Goal: Book appointment/travel/reservation

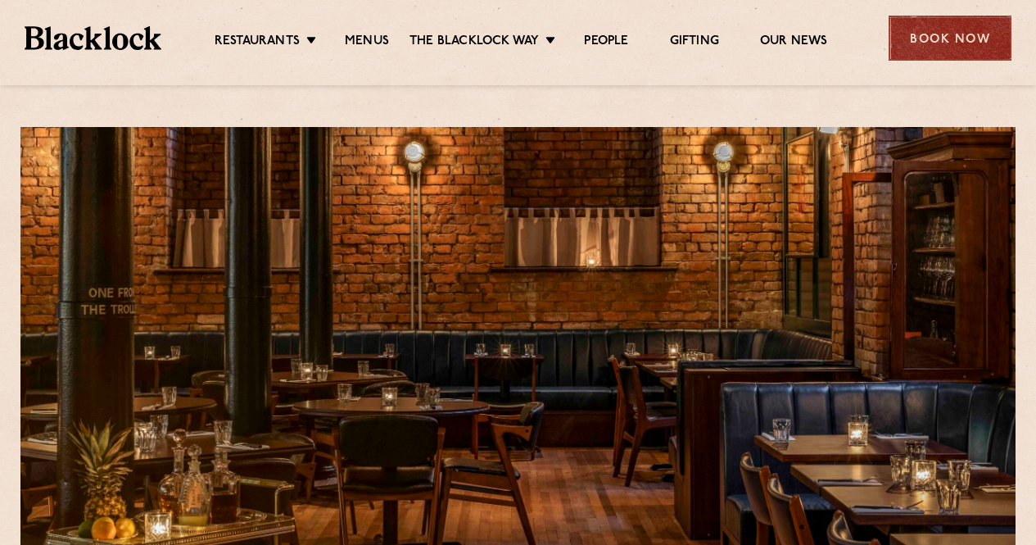
click at [954, 52] on div "Book Now" at bounding box center [950, 38] width 123 height 45
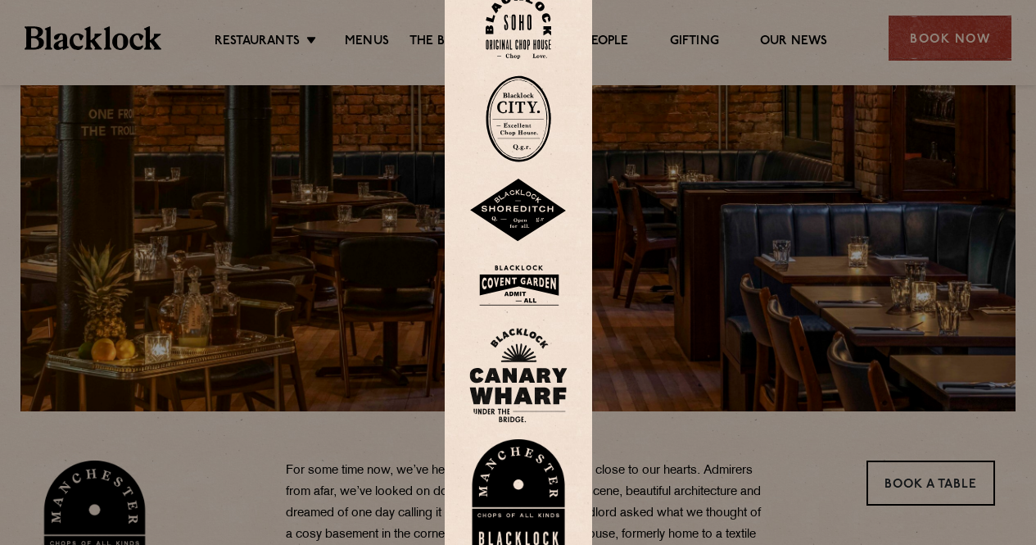
scroll to position [174, 0]
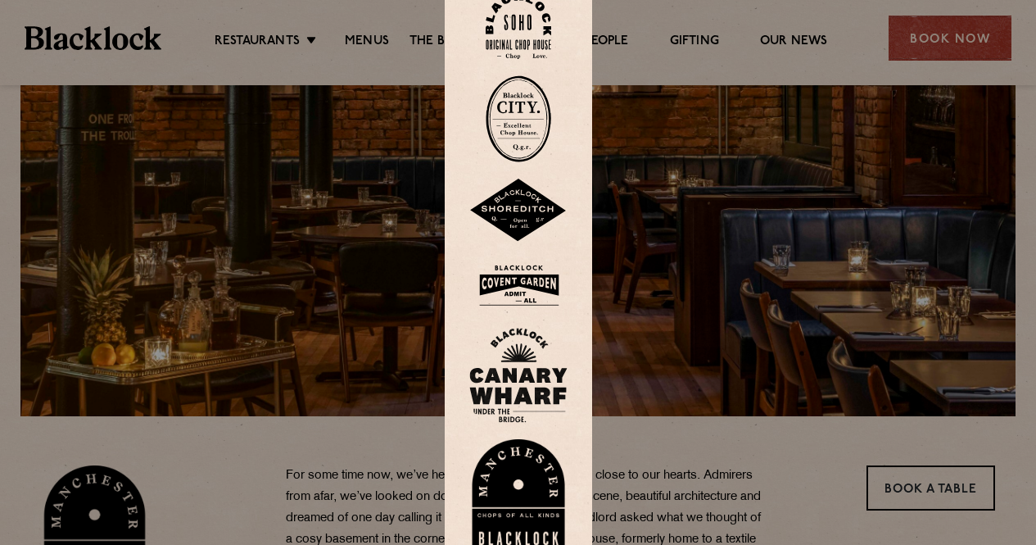
click at [497, 473] on img at bounding box center [518, 495] width 98 height 113
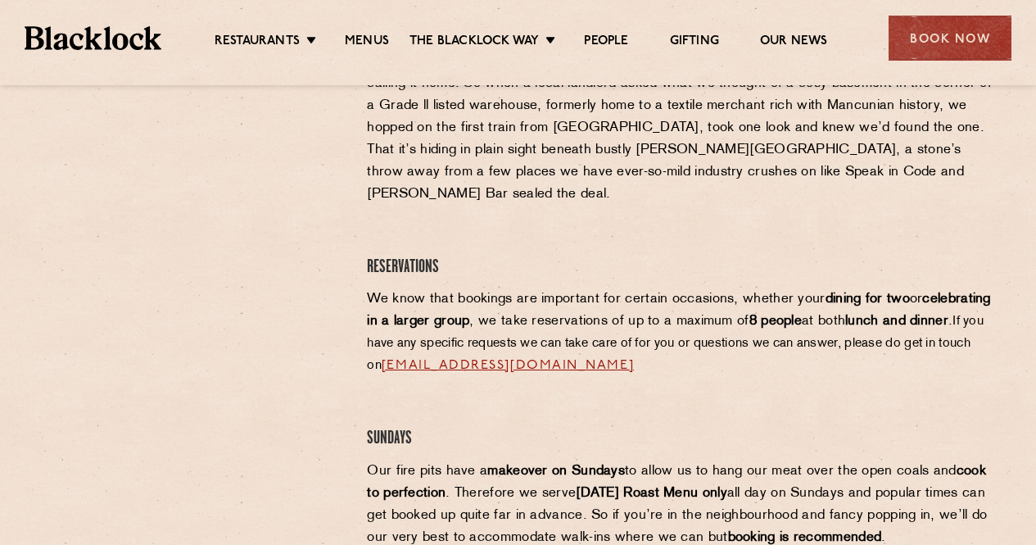
scroll to position [722, 0]
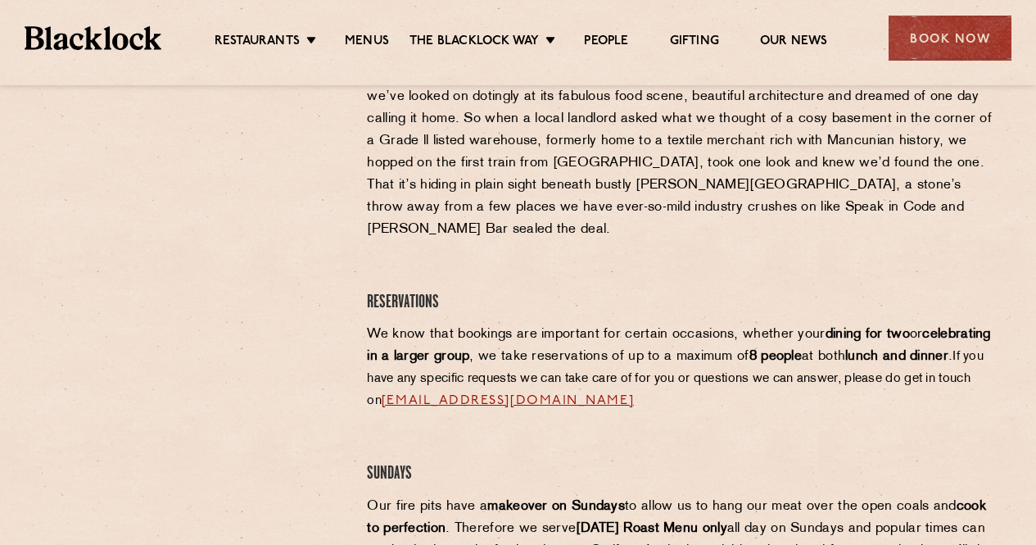
drag, startPoint x: 1044, startPoint y: 52, endPoint x: 1048, endPoint y: 200, distance: 147.5
click at [1035, 200] on html "Restaurants The [PERSON_NAME] Way Menus News Gifting Our People Restaurants [GE…" at bounding box center [518, 402] width 1036 height 2060
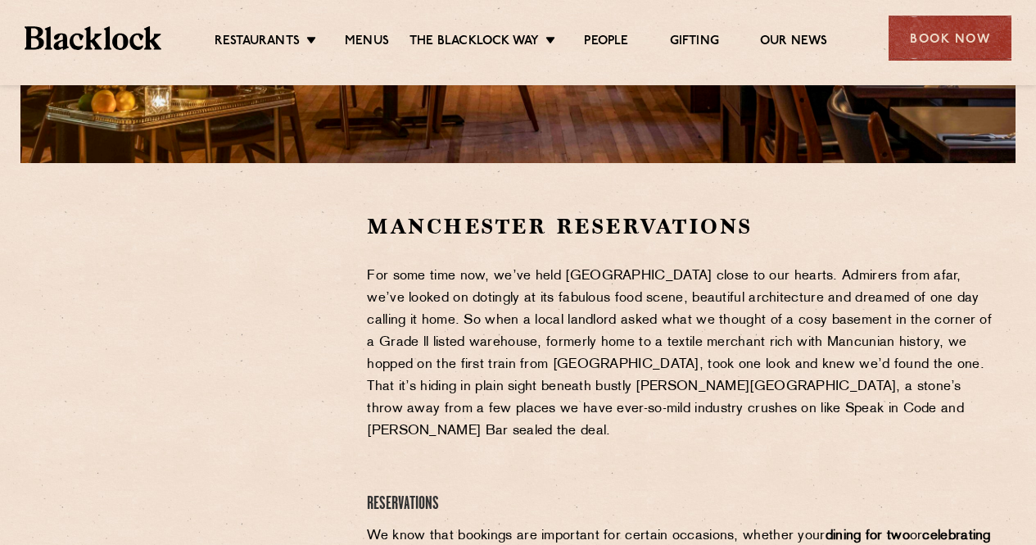
scroll to position [425, 0]
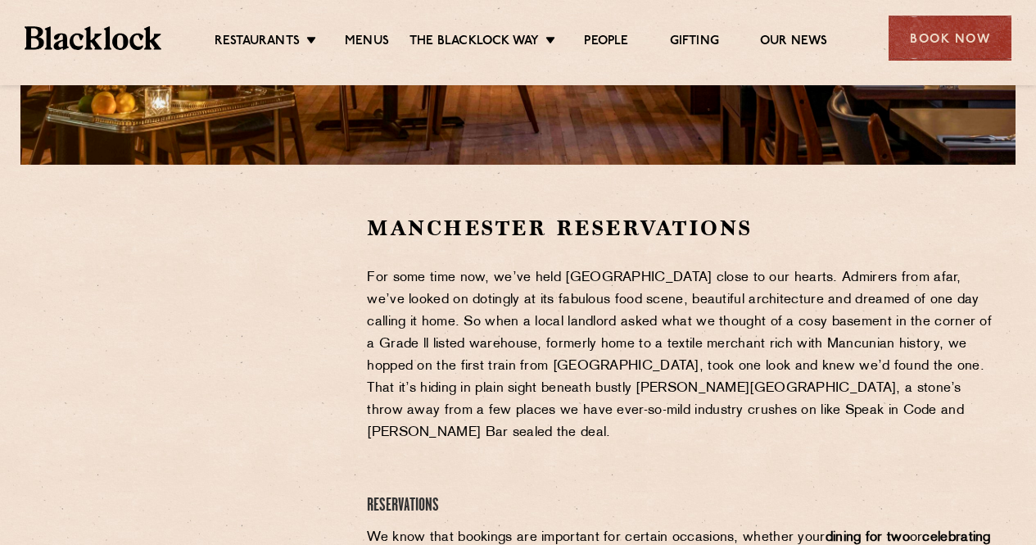
click at [989, 355] on p "For some time now, we’ve held [GEOGRAPHIC_DATA] close to our hearts. Admirers f…" at bounding box center [681, 355] width 628 height 177
